Goal: Register for event/course

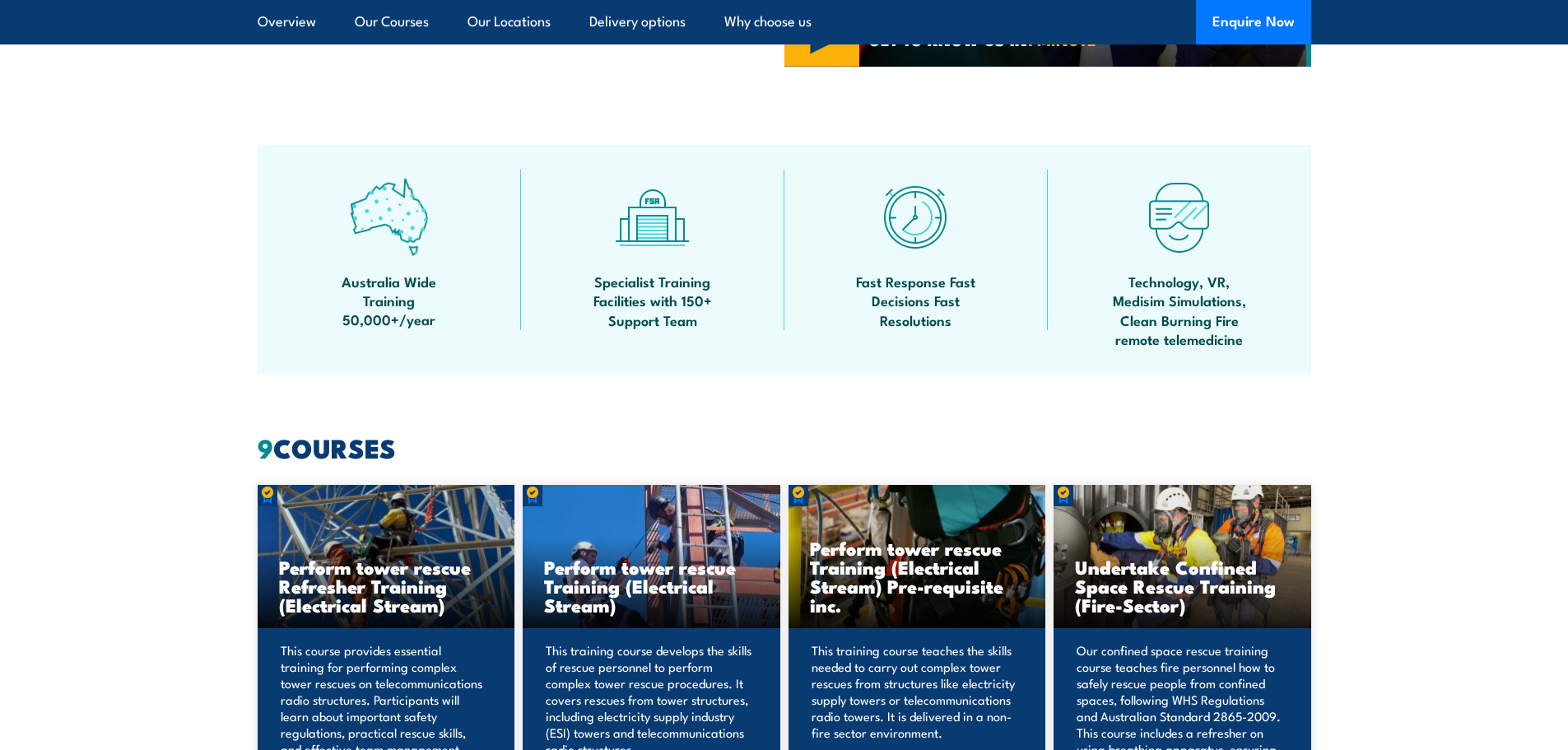
scroll to position [741, 0]
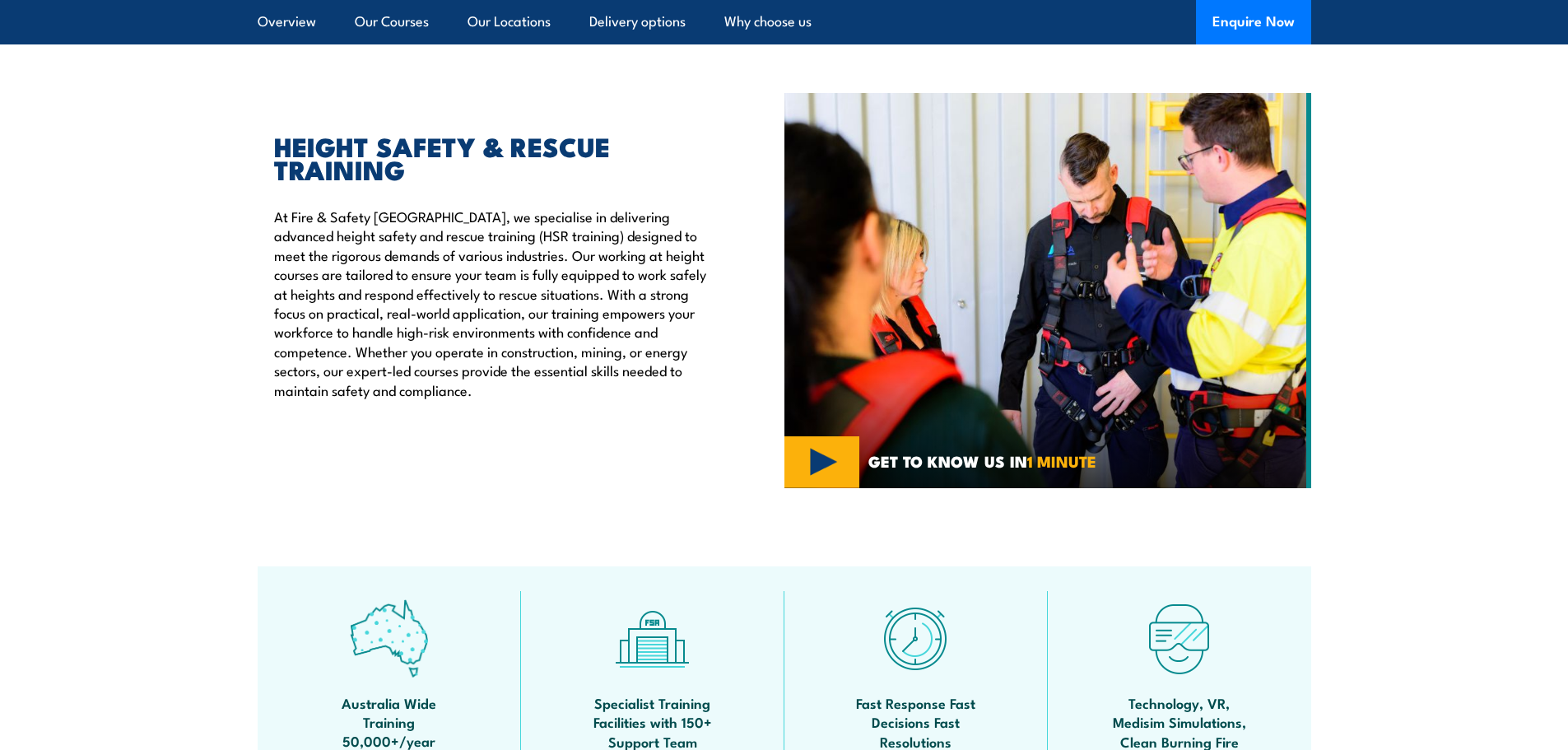
scroll to position [82, 0]
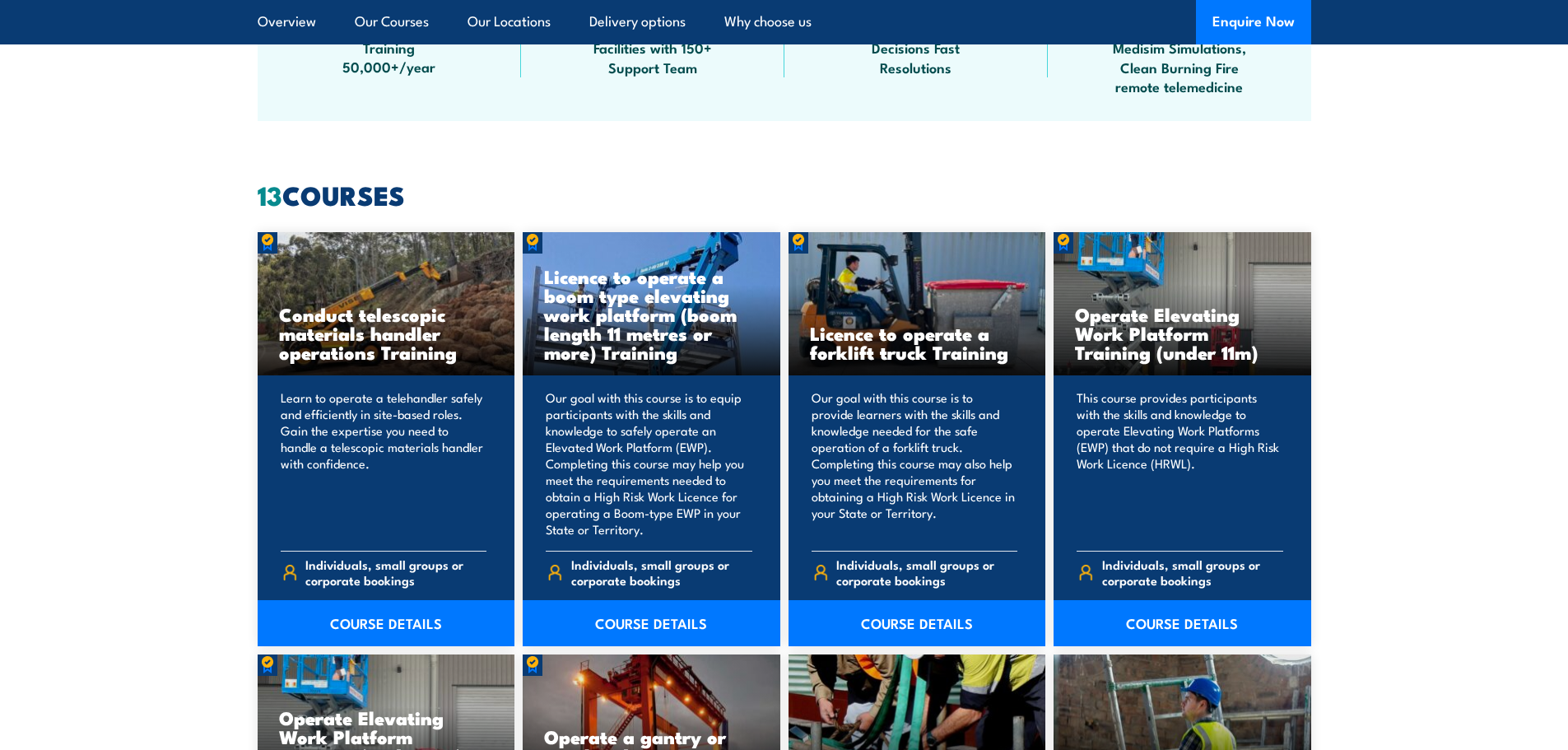
scroll to position [1235, 0]
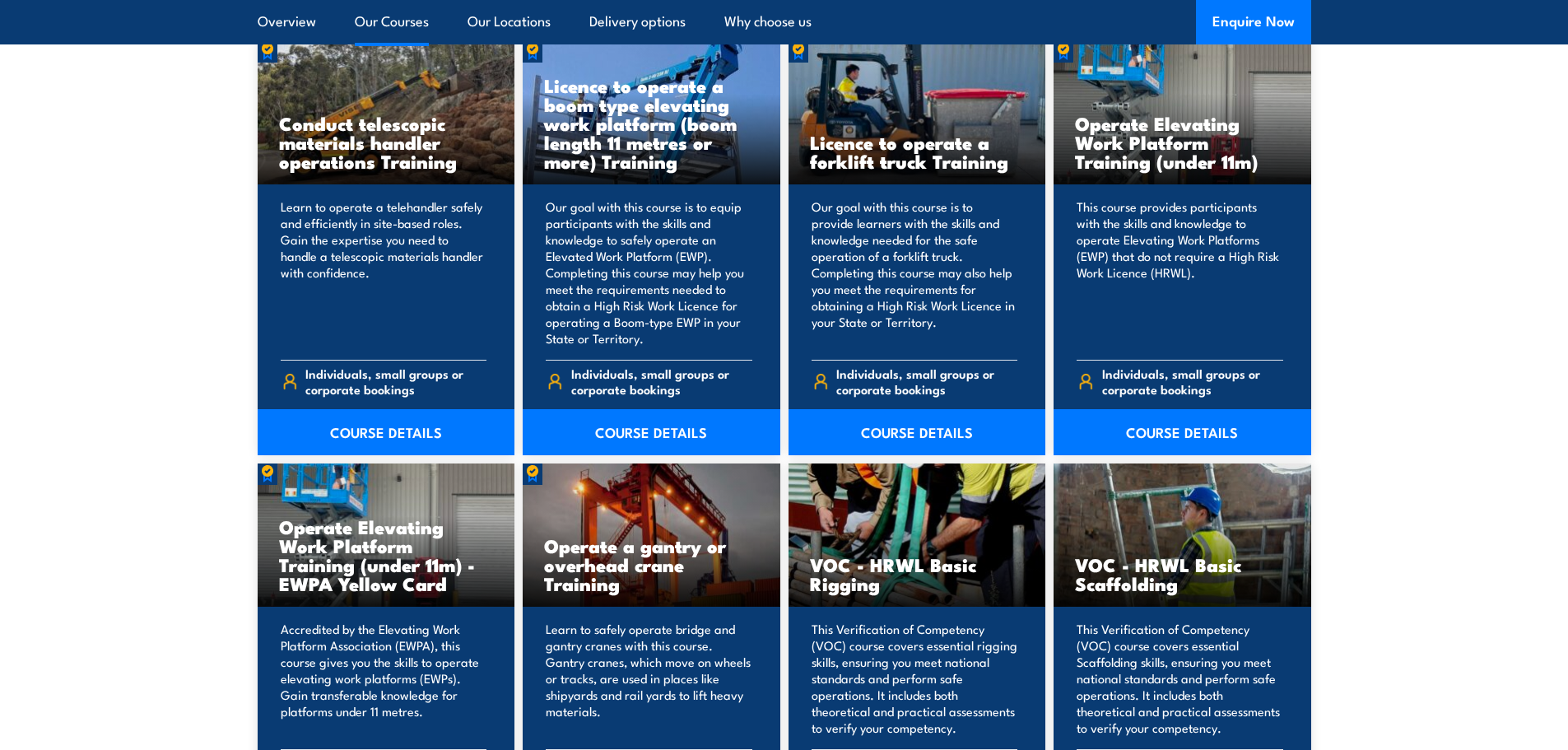
scroll to position [1400, 0]
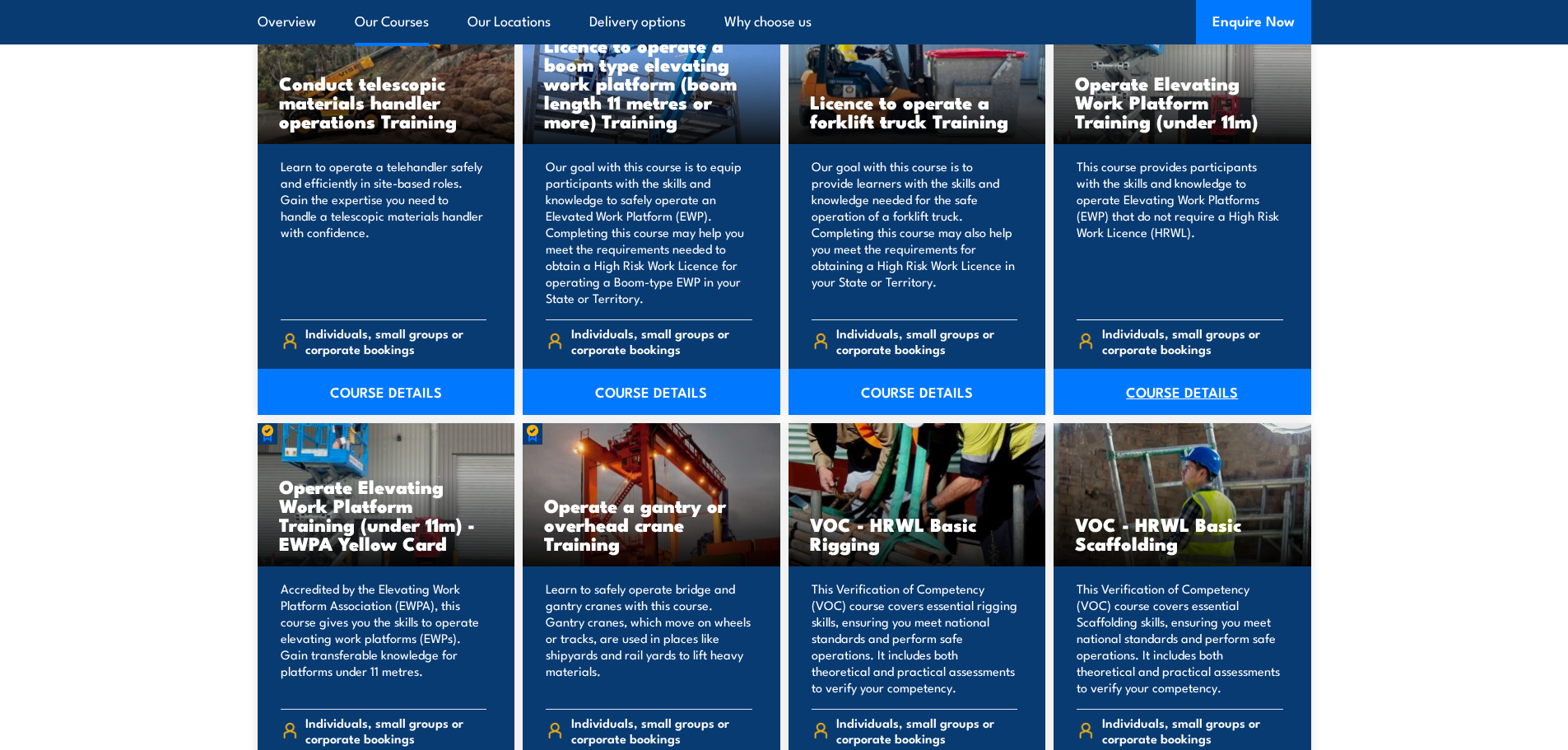
click at [1159, 385] on link "COURSE DETAILS" at bounding box center [1183, 391] width 258 height 46
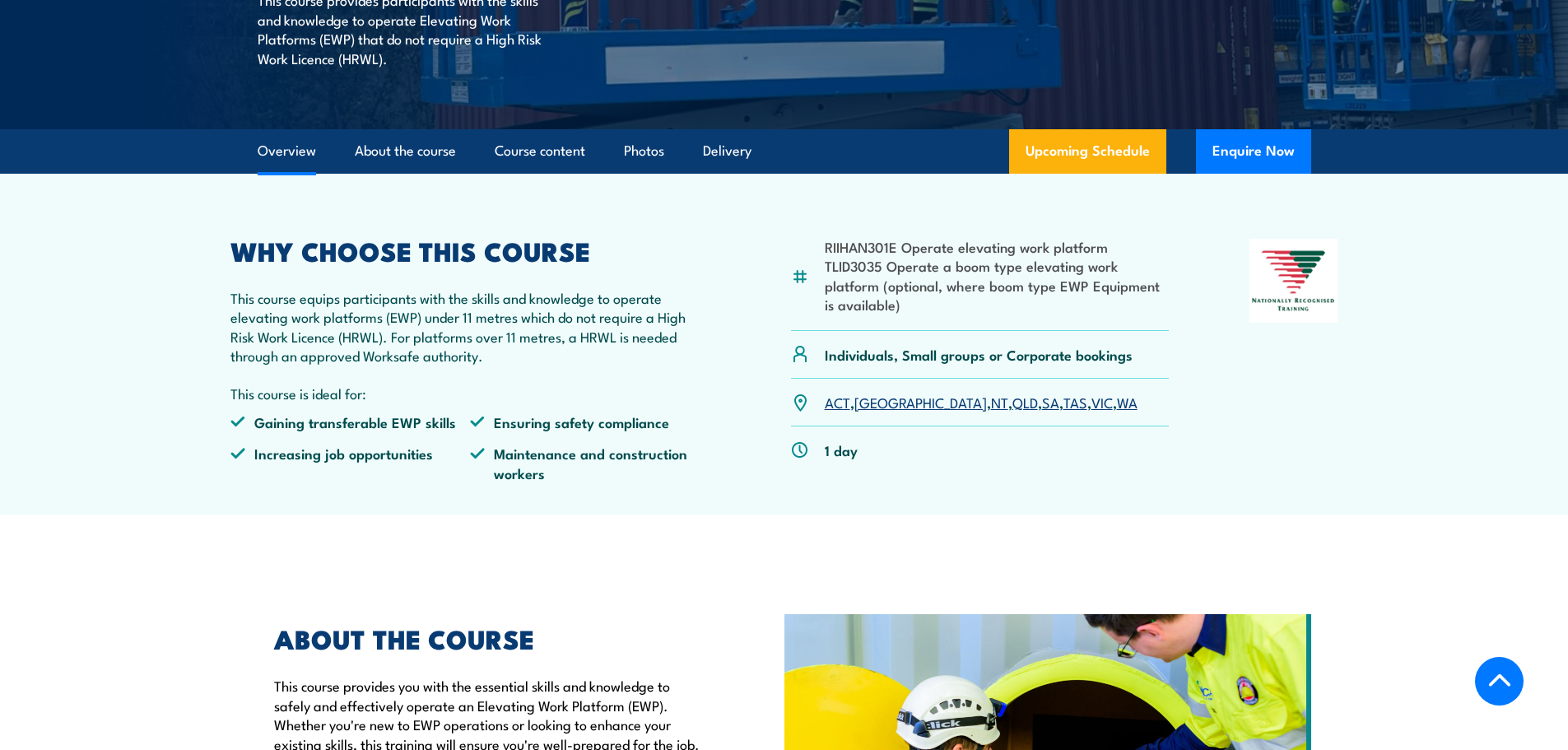
scroll to position [412, 0]
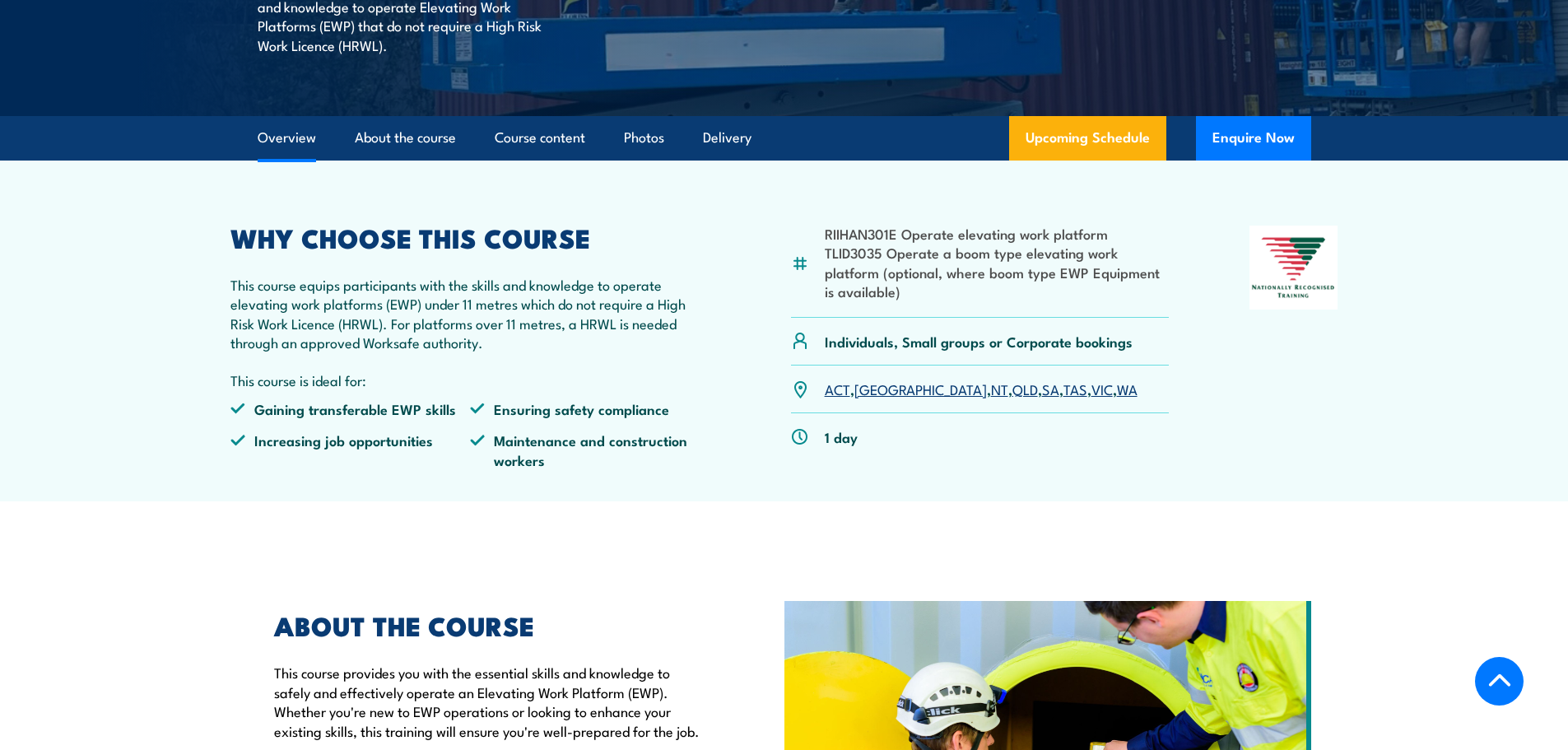
click at [1012, 388] on link "QLD" at bounding box center [1025, 388] width 26 height 20
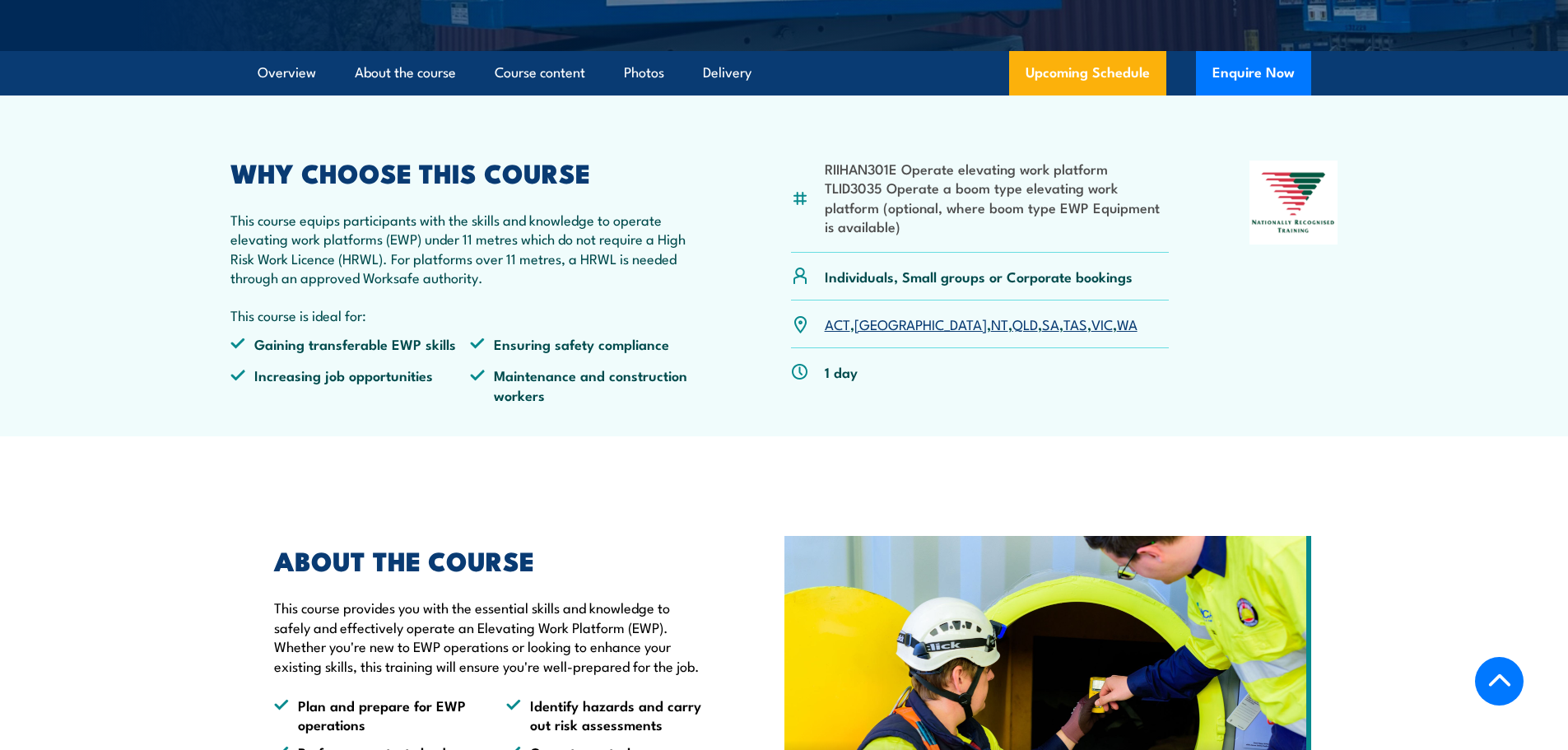
scroll to position [337, 0]
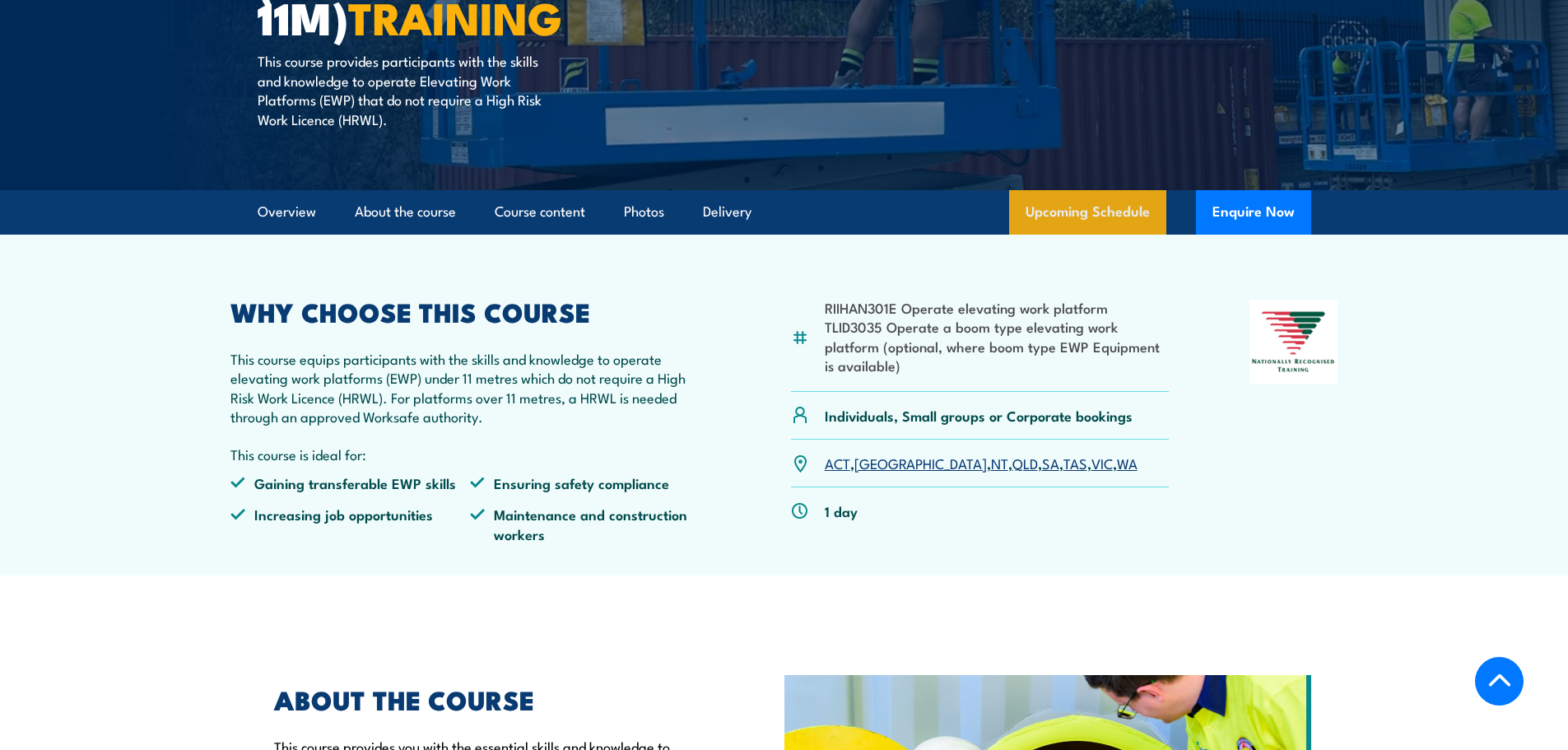
click at [1127, 207] on link "Upcoming Schedule" at bounding box center [1088, 212] width 157 height 45
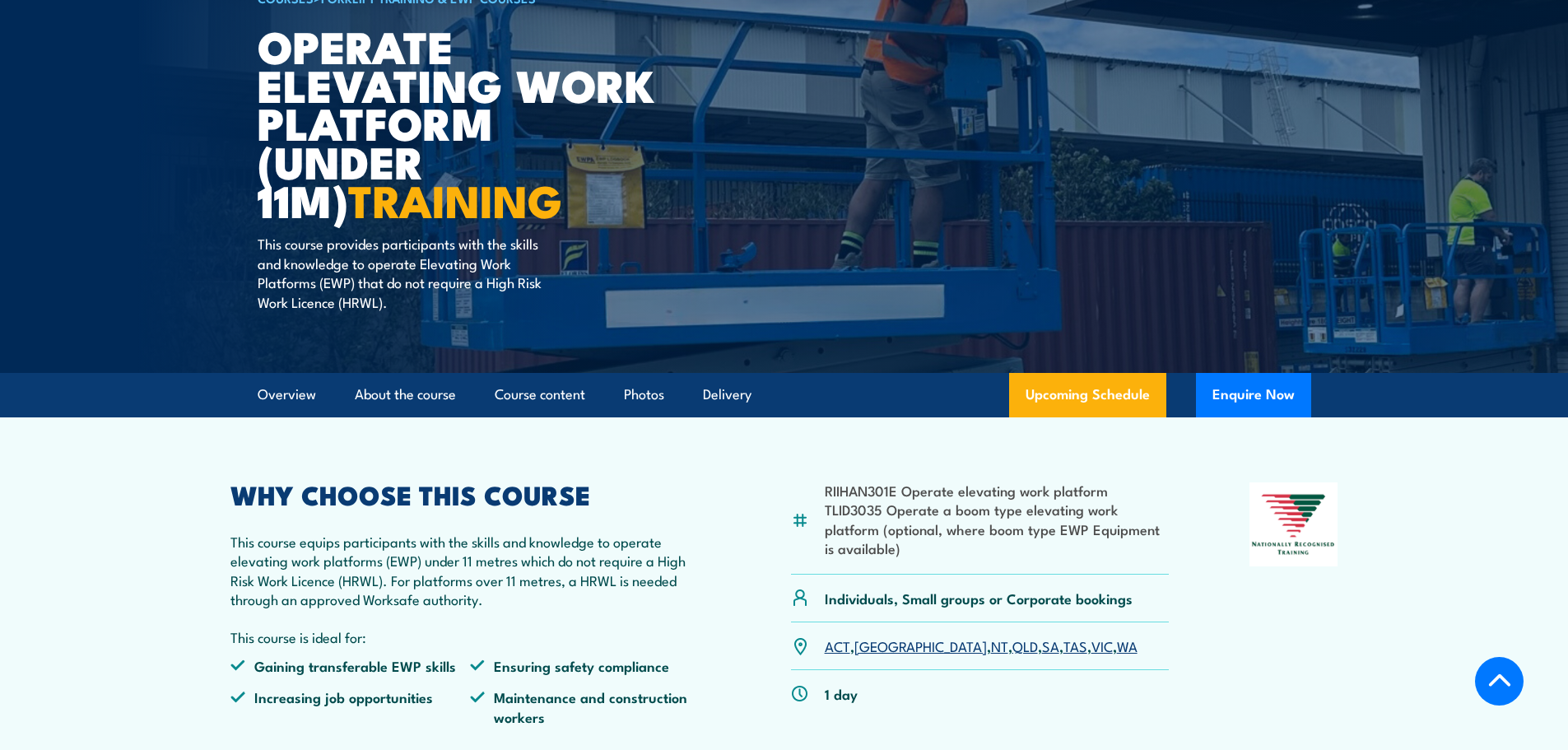
scroll to position [0, 0]
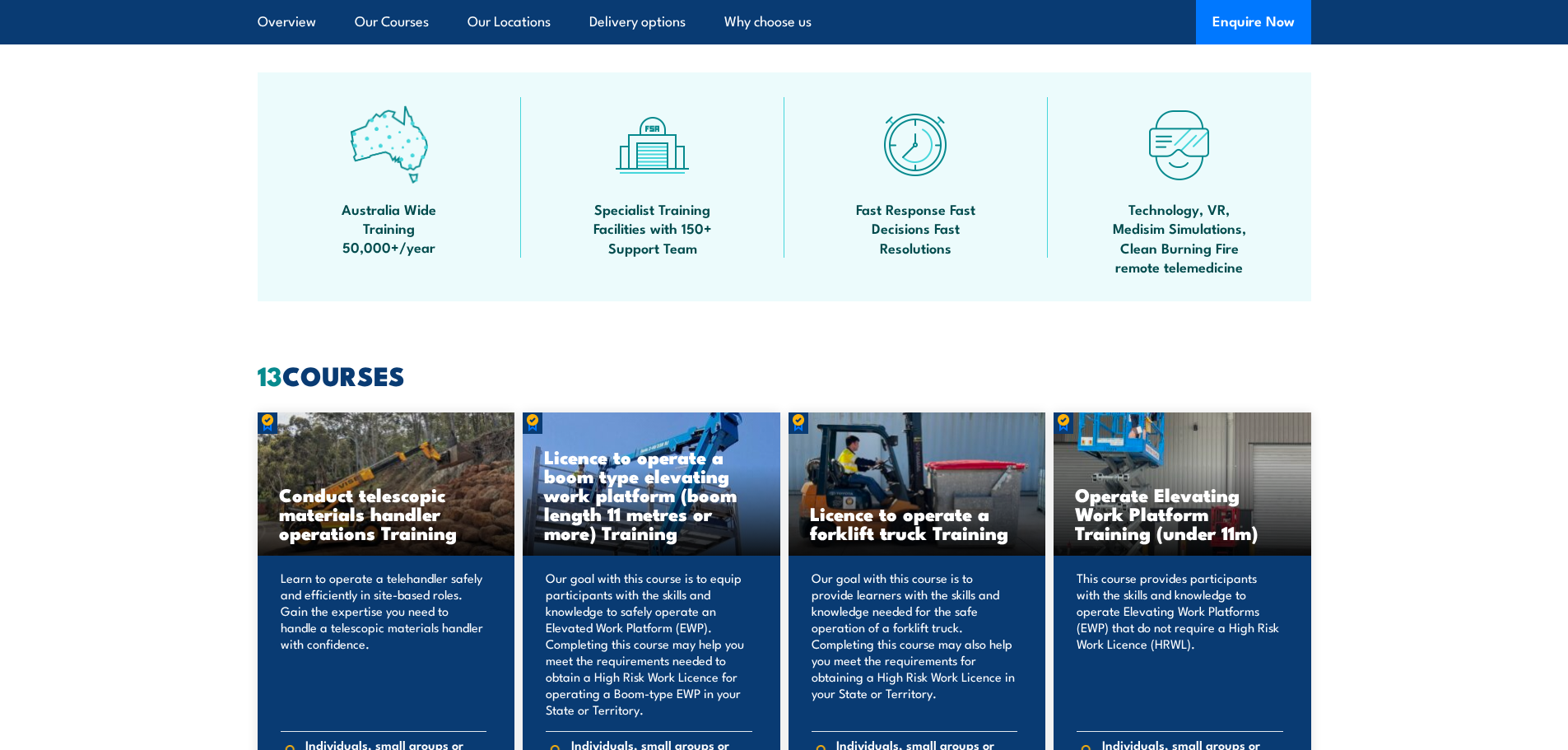
scroll to position [1235, 0]
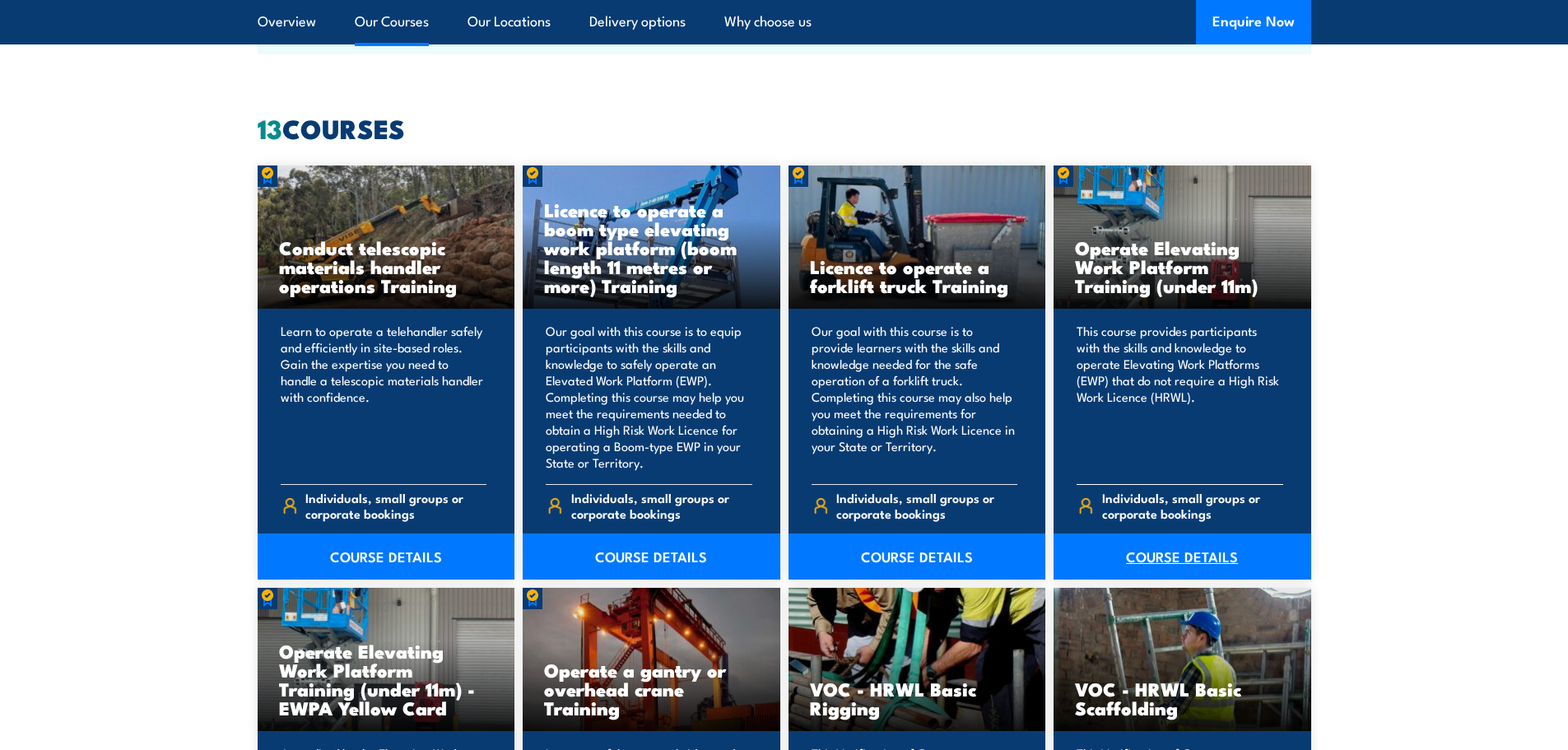
click at [1157, 568] on link "COURSE DETAILS" at bounding box center [1183, 556] width 258 height 46
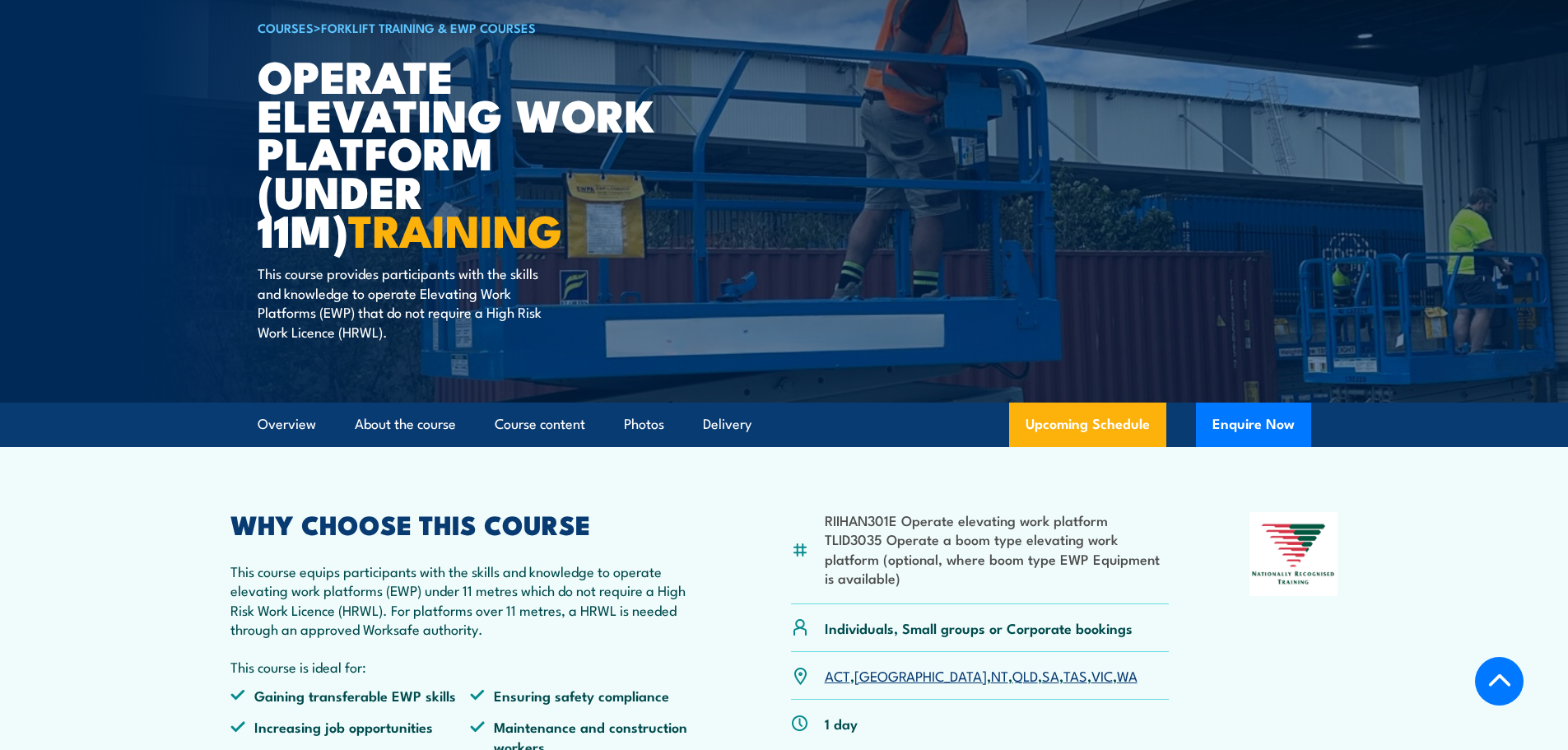
scroll to position [330, 0]
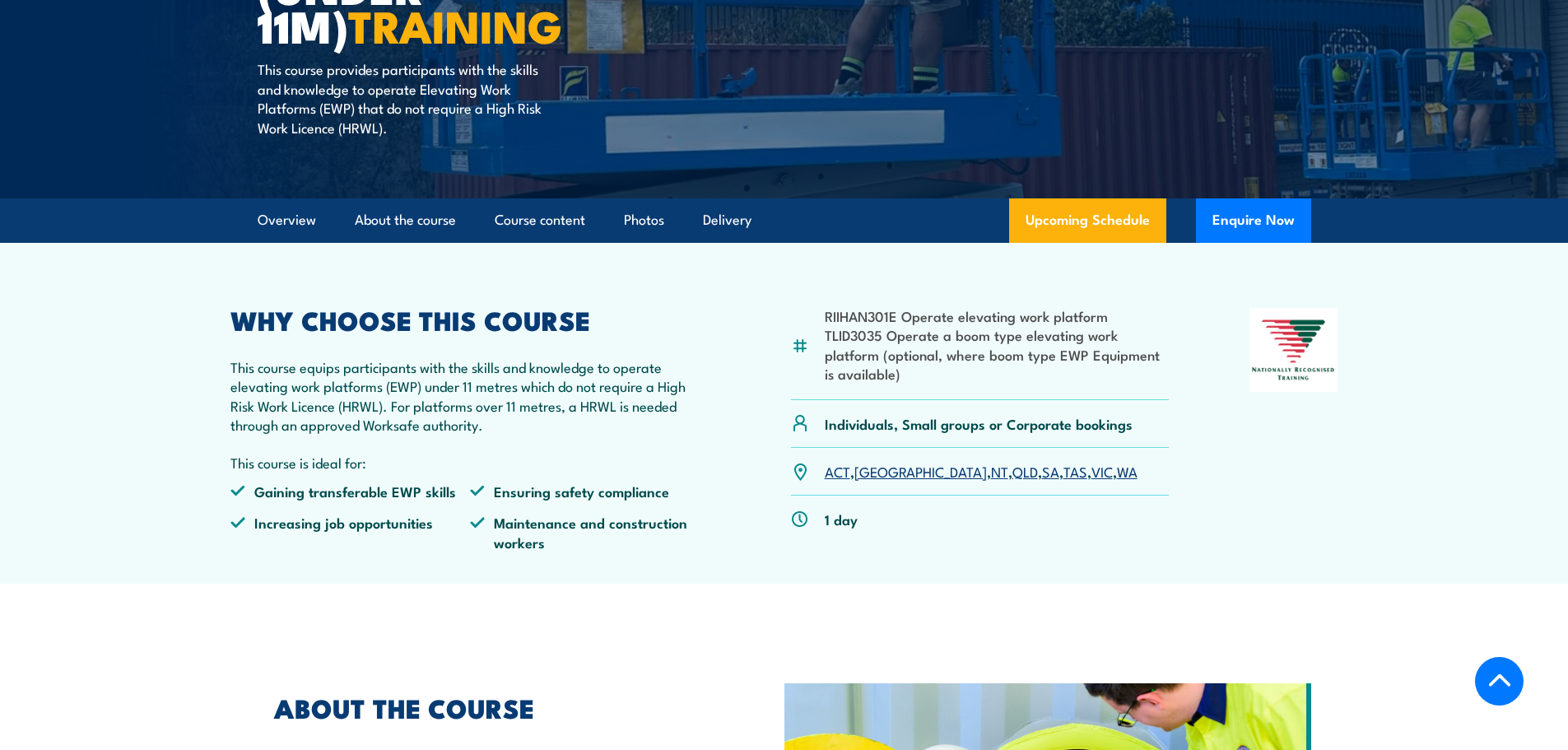
click at [1012, 470] on link "QLD" at bounding box center [1025, 471] width 26 height 20
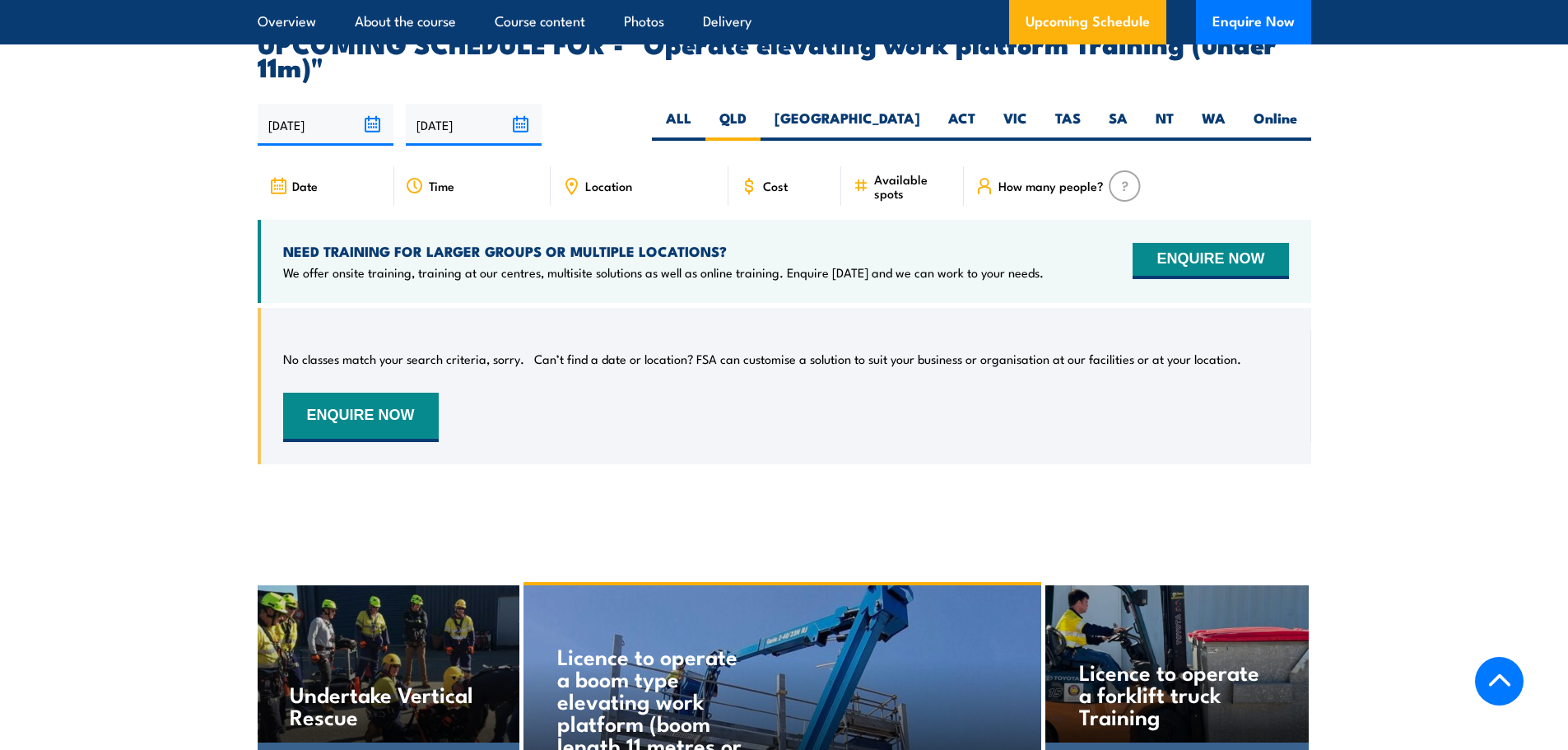
scroll to position [2561, 0]
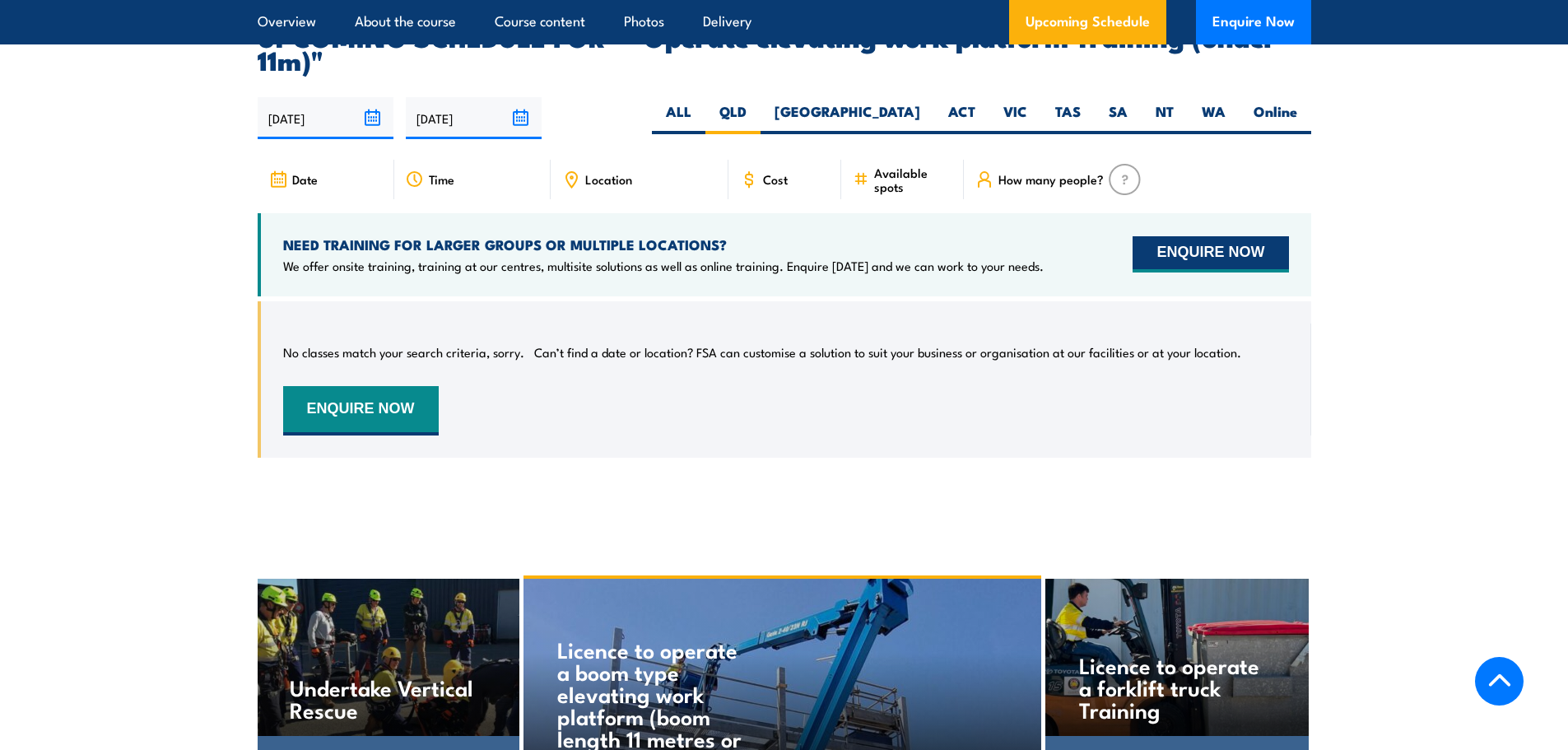
click at [1249, 237] on button "ENQUIRE NOW" at bounding box center [1210, 255] width 155 height 36
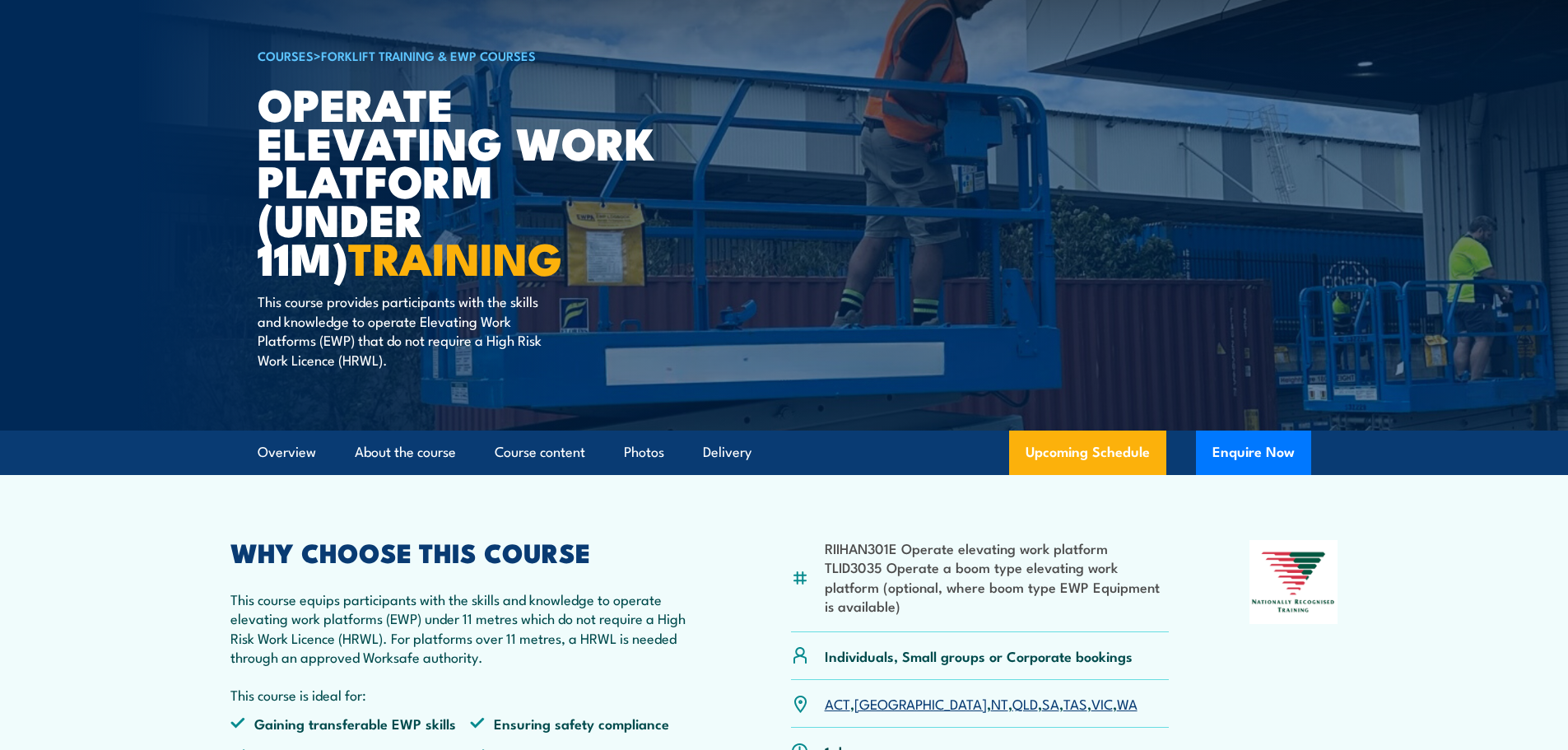
scroll to position [247, 0]
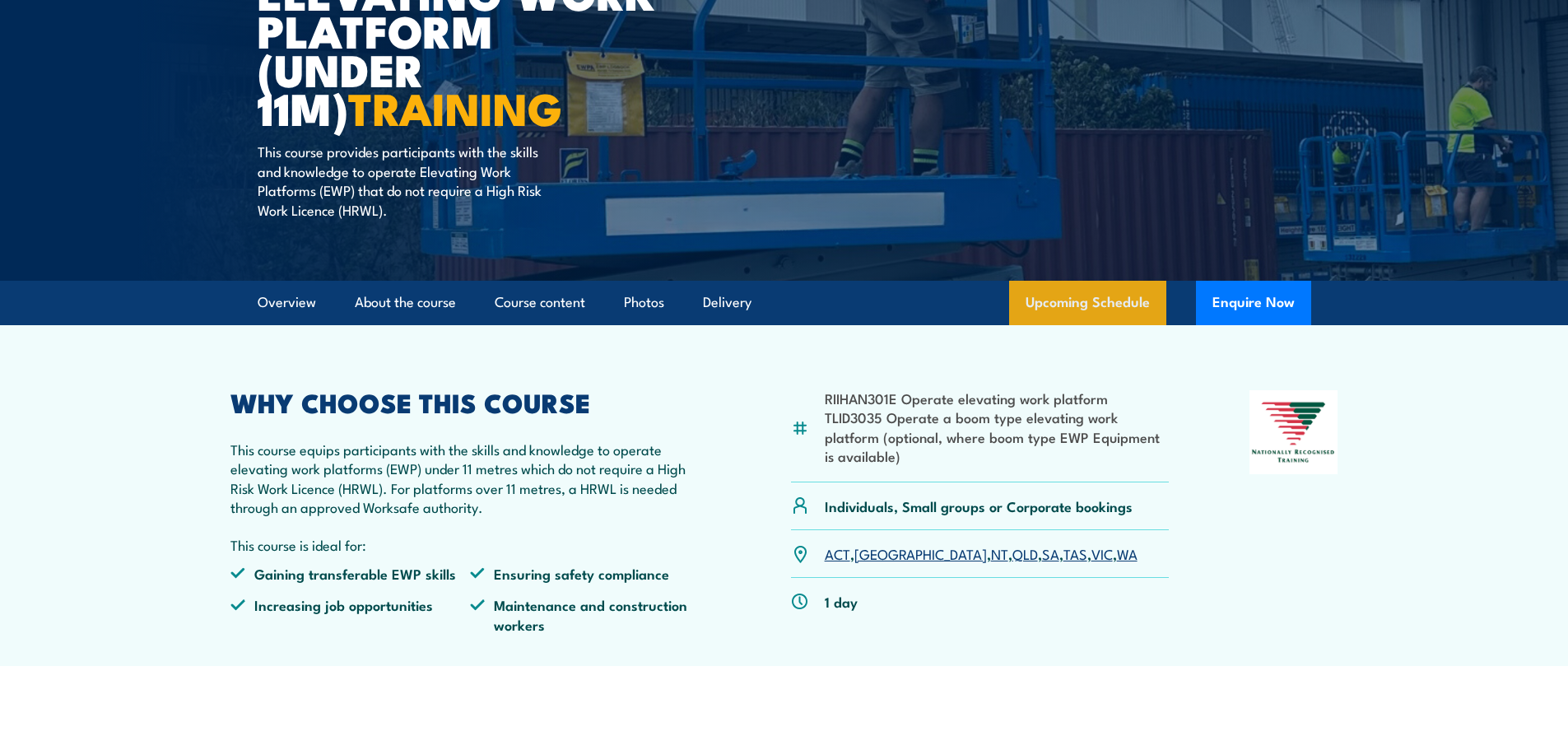
click at [1071, 306] on link "Upcoming Schedule" at bounding box center [1088, 302] width 157 height 45
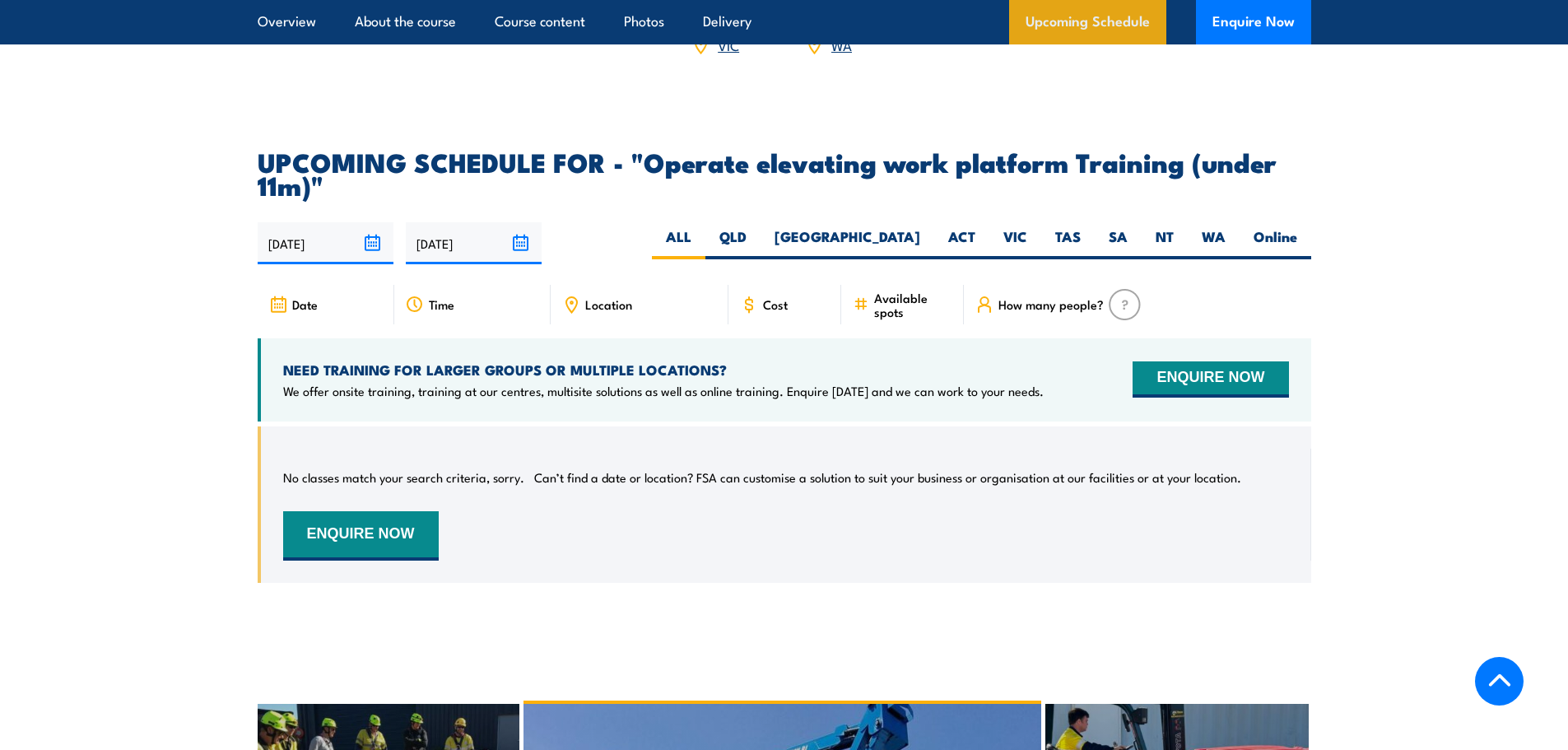
scroll to position [2396, 0]
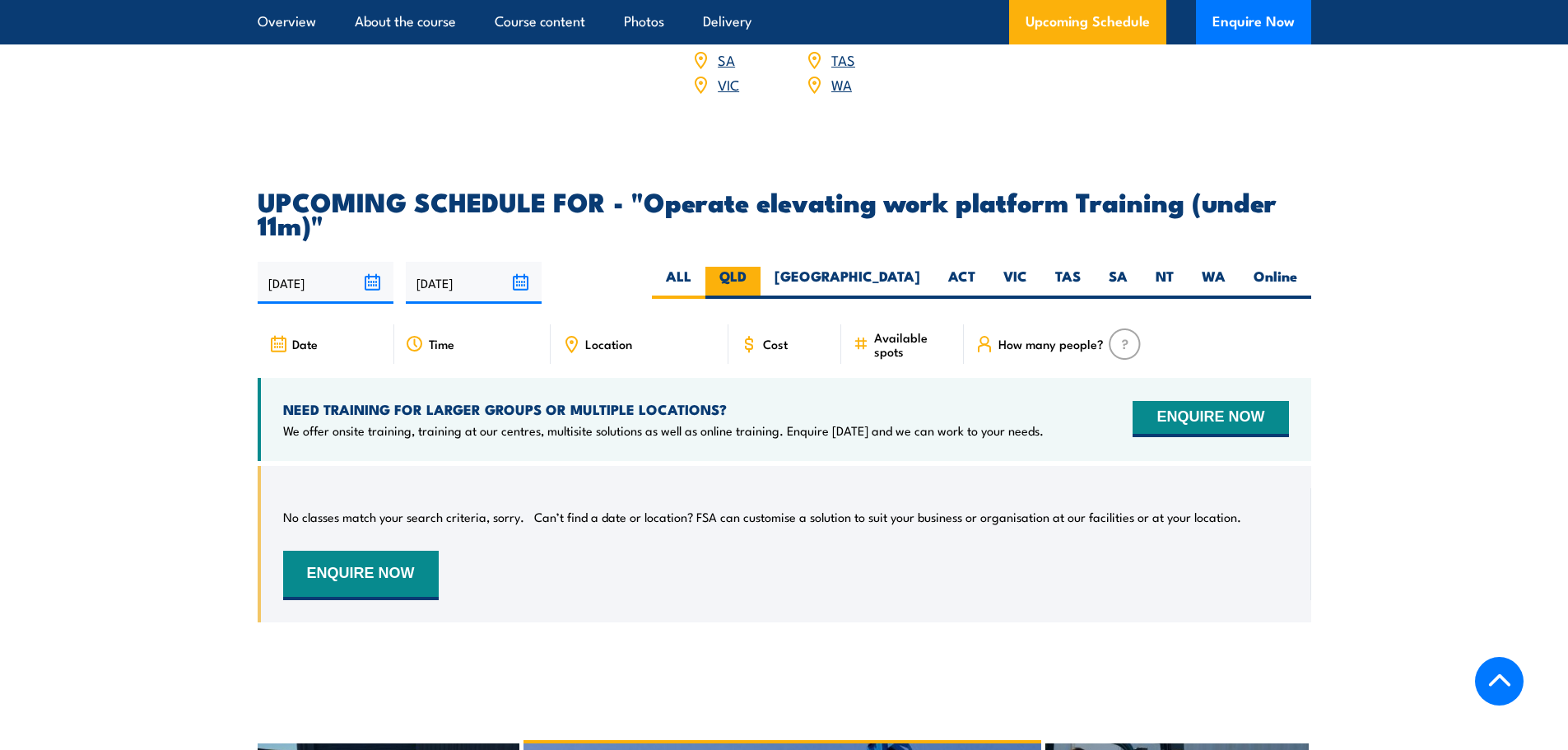
click at [760, 267] on label "QLD" at bounding box center [733, 283] width 55 height 32
click at [757, 267] on input "QLD" at bounding box center [752, 272] width 10 height 10
radio input "true"
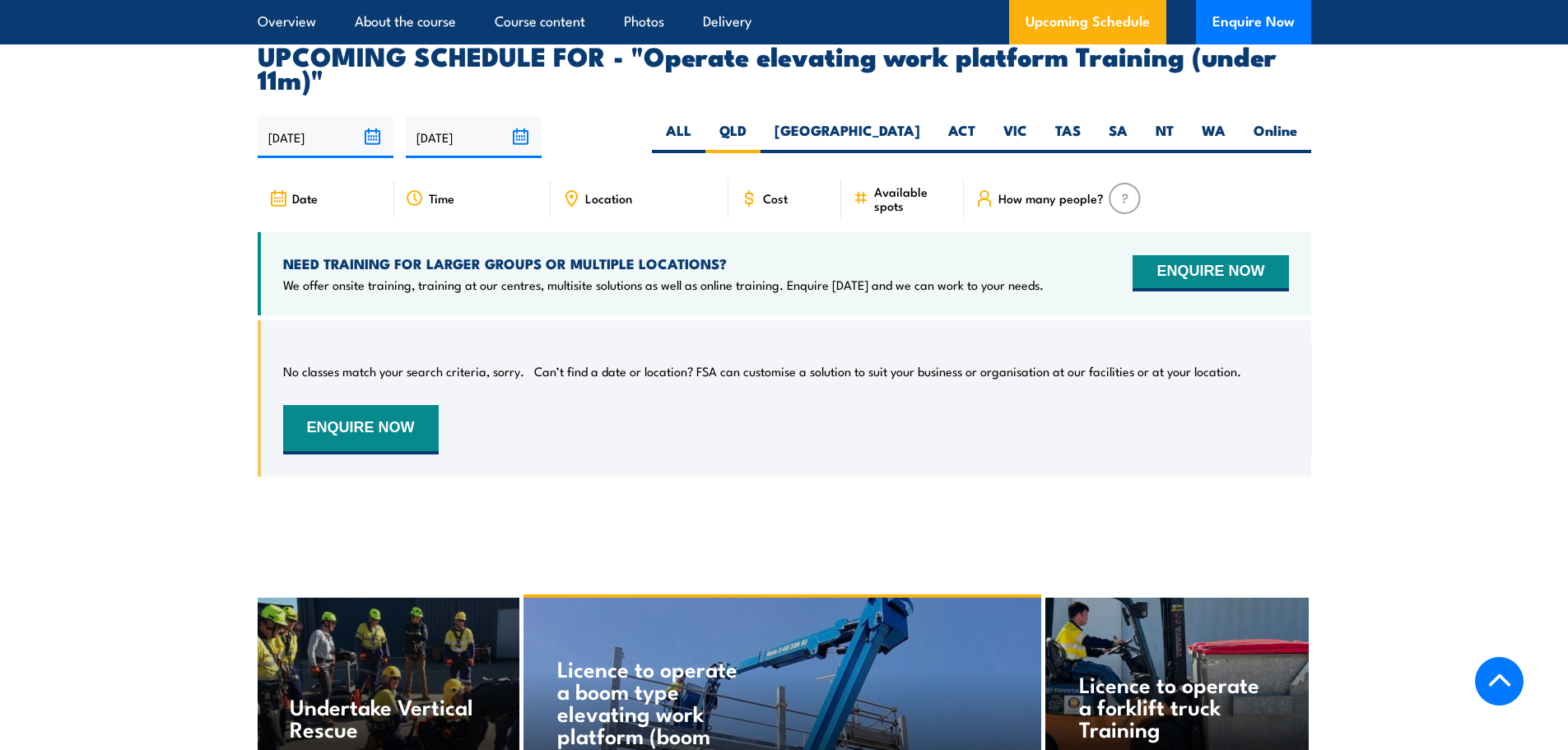
scroll to position [2561, 0]
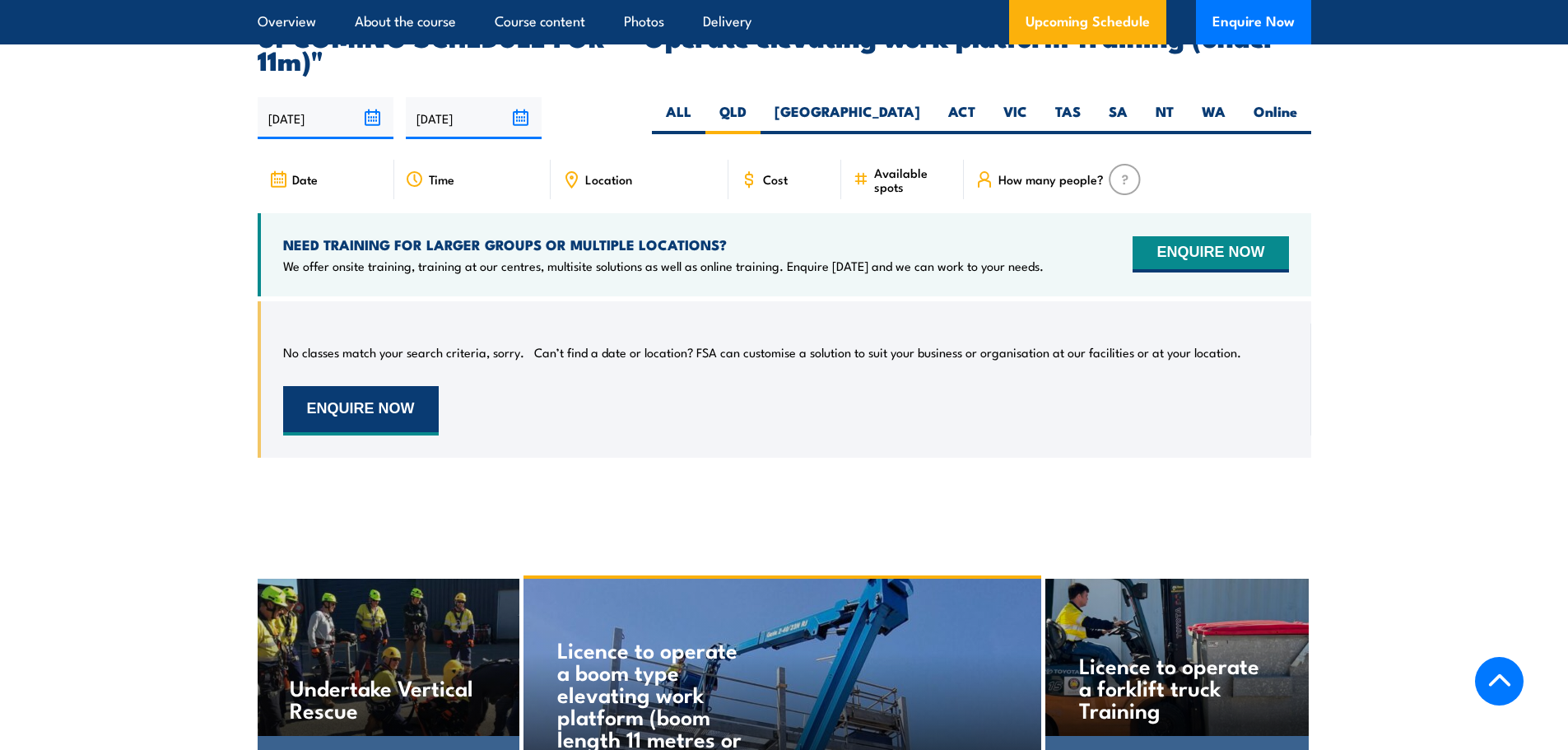
click at [377, 387] on button "ENQUIRE NOW" at bounding box center [361, 411] width 155 height 49
